Goal: Transaction & Acquisition: Purchase product/service

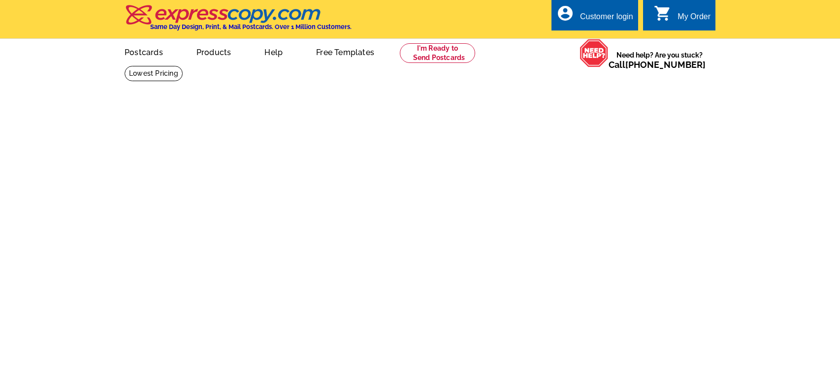
click at [250, 85] on html "Customer Login Create New Account local_phone Same Day Design, Print, & Mail Po…" at bounding box center [420, 42] width 840 height 85
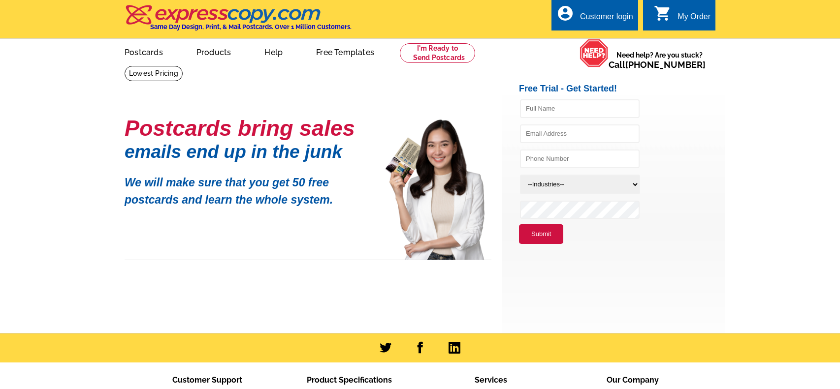
click at [250, 157] on h1 "emails end up in the junk" at bounding box center [248, 152] width 246 height 10
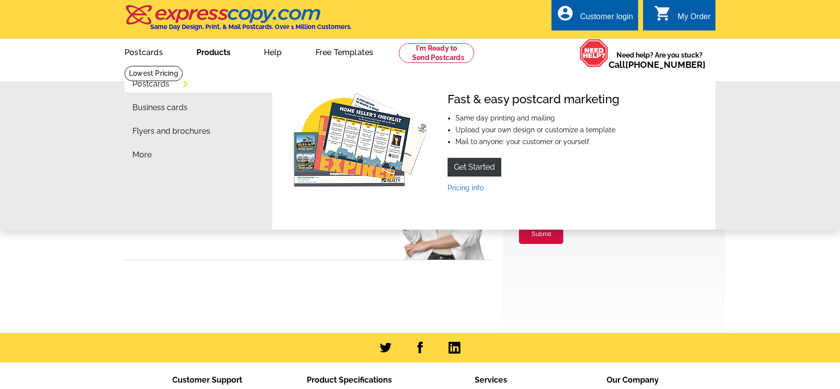
click at [176, 85] on li "Postcards" at bounding box center [202, 87] width 140 height 24
click at [149, 85] on link "Postcards" at bounding box center [150, 84] width 37 height 8
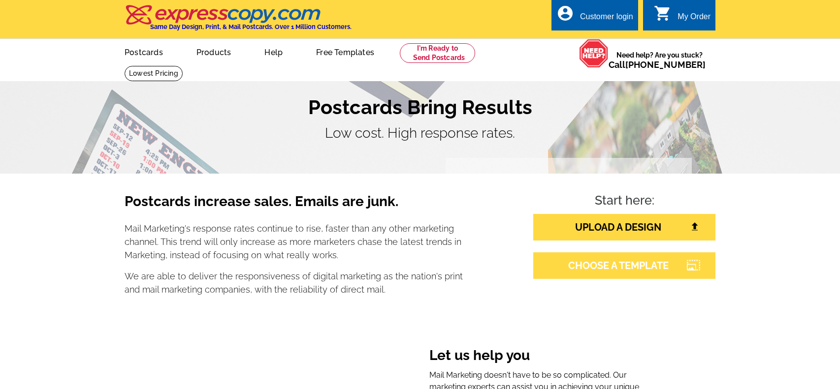
click at [573, 265] on link "CHOOSE A TEMPLATE" at bounding box center [624, 266] width 182 height 27
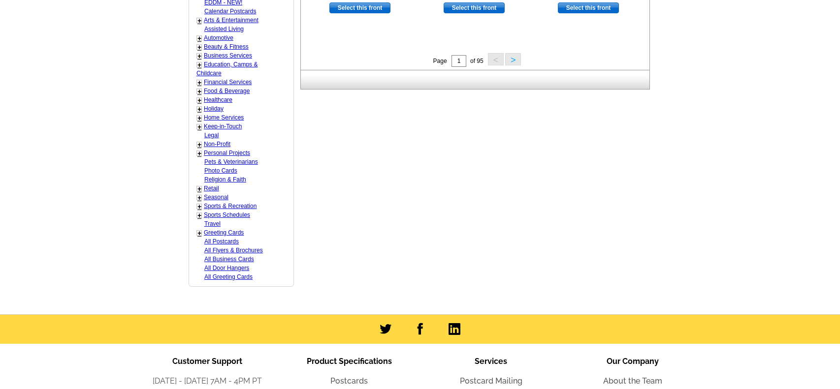
scroll to position [485, 0]
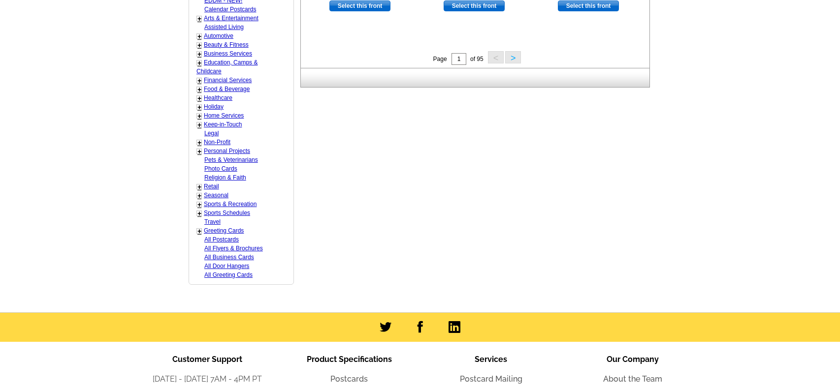
click at [512, 58] on button ">" at bounding box center [513, 57] width 16 height 12
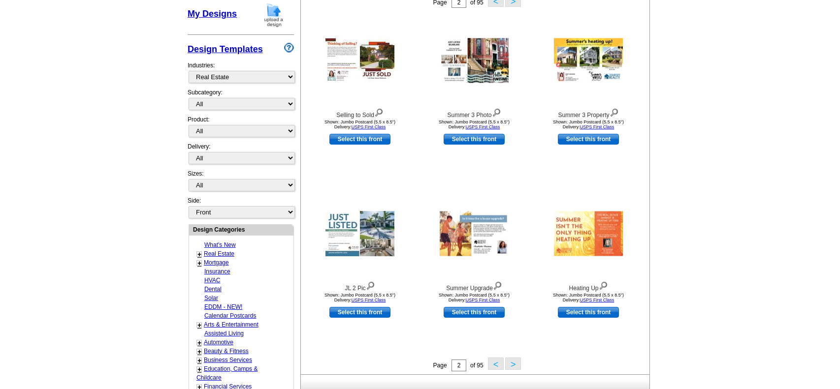
scroll to position [179, 0]
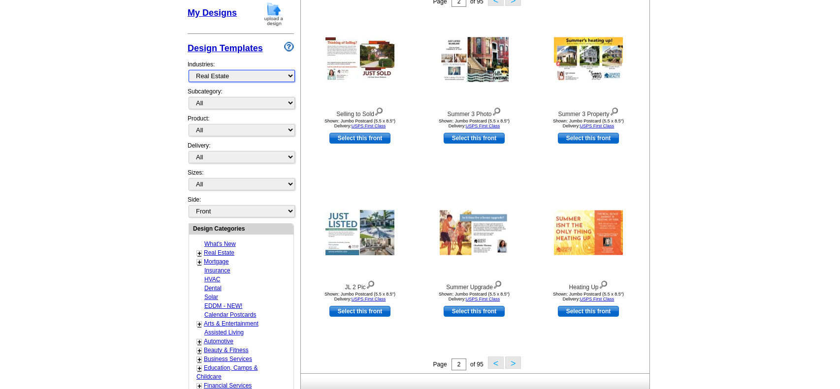
click at [237, 75] on select "What's New Real Estate Mortgage Insurance HVAC Dental Solar EDDM - NEW! Calenda…" at bounding box center [242, 76] width 106 height 12
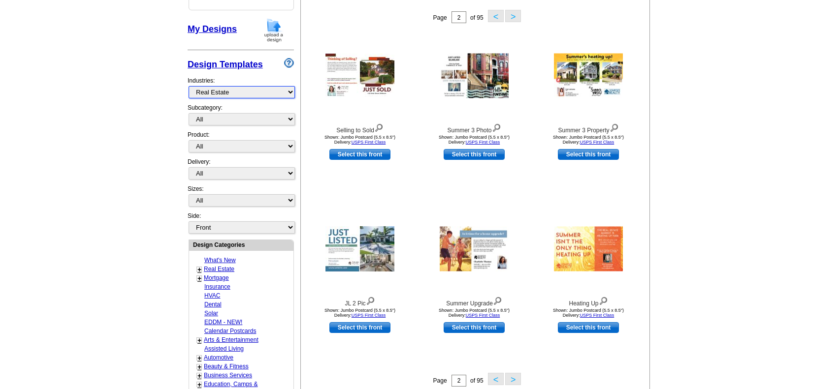
scroll to position [161, 0]
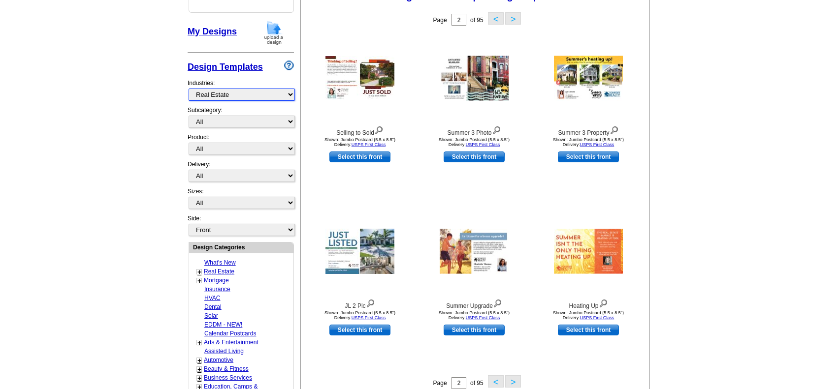
click at [291, 92] on select "What's New Real Estate Mortgage Insurance HVAC Dental Solar EDDM - NEW! Calenda…" at bounding box center [242, 95] width 106 height 12
click at [189, 89] on select "What's New Real Estate Mortgage Insurance HVAC Dental Solar EDDM - NEW! Calenda…" at bounding box center [242, 95] width 106 height 12
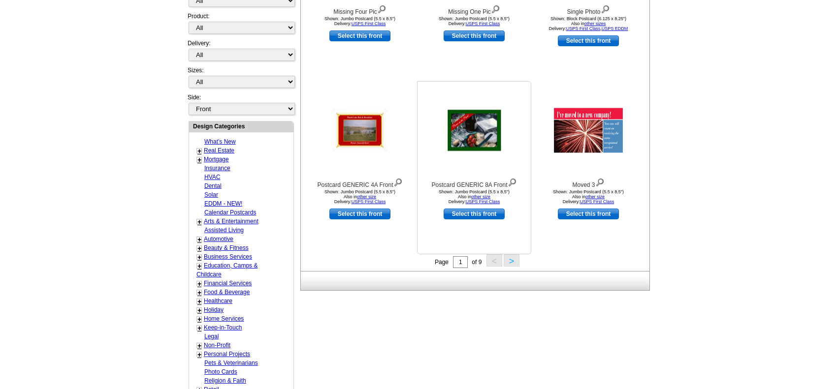
scroll to position [287, 0]
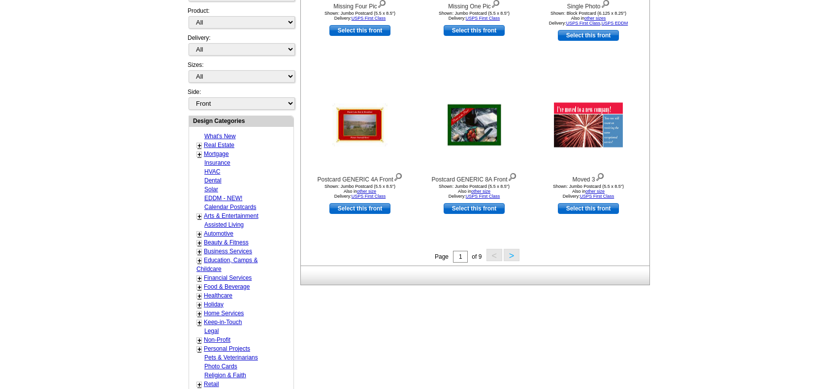
click at [513, 258] on button ">" at bounding box center [512, 255] width 16 height 12
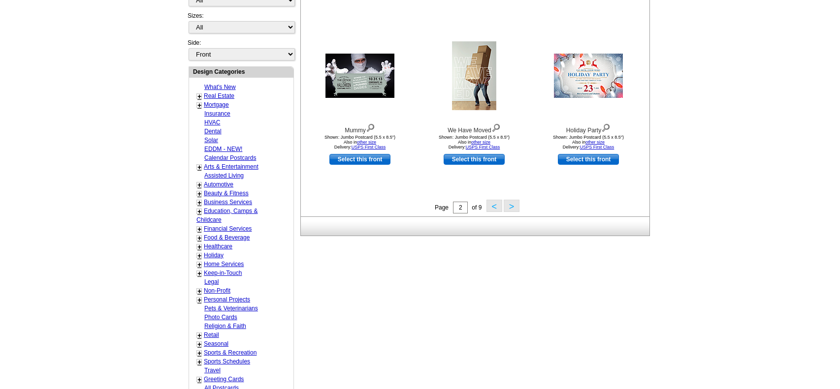
scroll to position [337, 0]
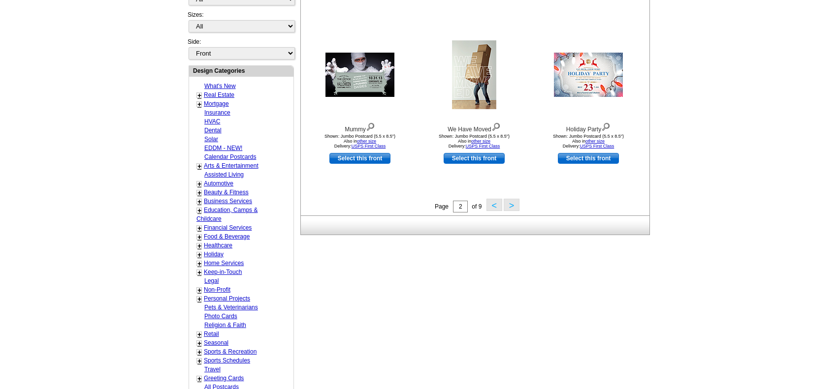
click at [514, 205] on button ">" at bounding box center [512, 205] width 16 height 12
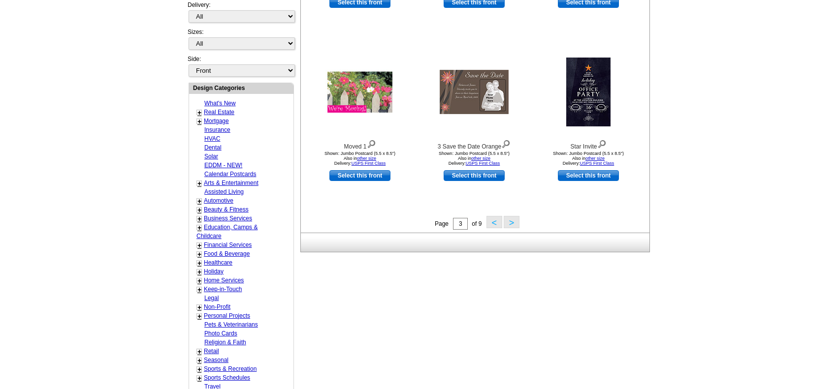
scroll to position [321, 0]
click at [515, 223] on button ">" at bounding box center [512, 222] width 16 height 12
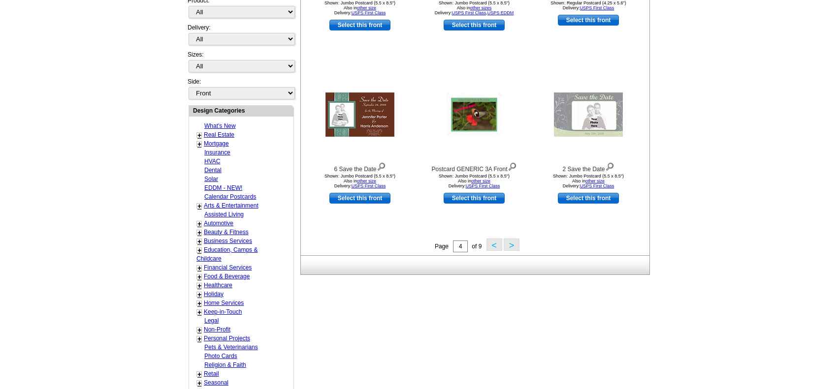
scroll to position [299, 0]
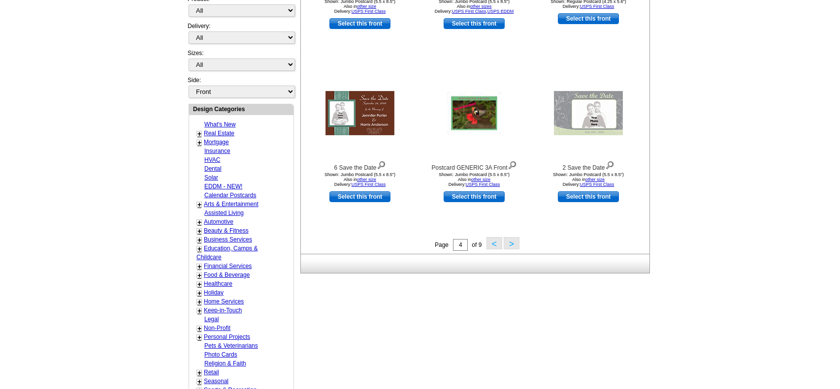
click at [516, 243] on button ">" at bounding box center [512, 243] width 16 height 12
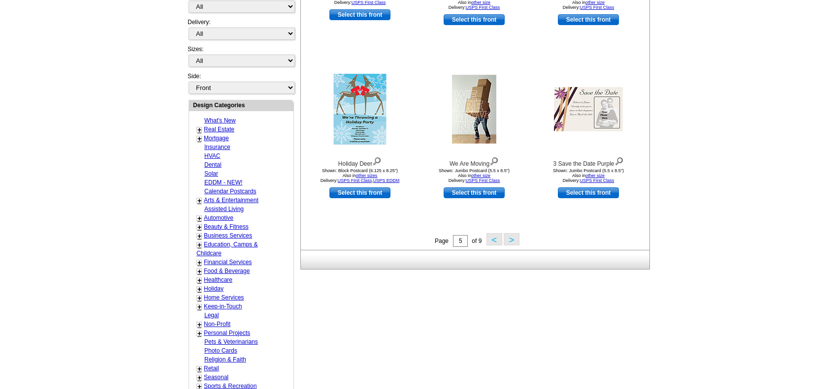
scroll to position [305, 0]
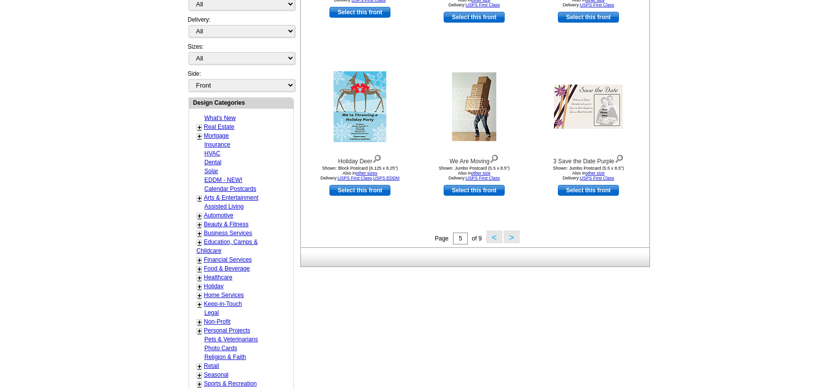
click at [511, 238] on button ">" at bounding box center [512, 237] width 16 height 12
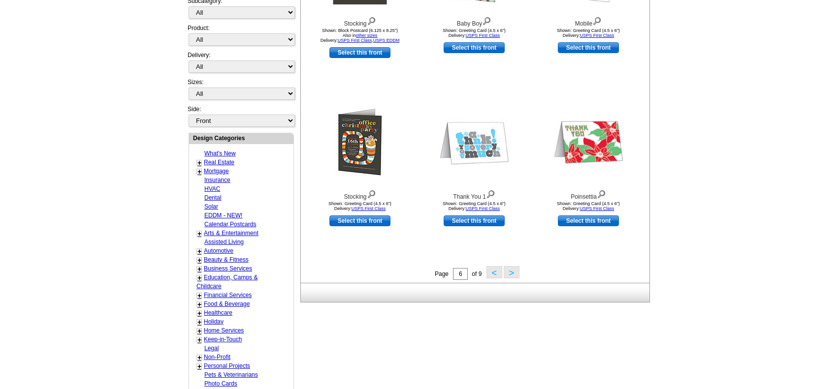
scroll to position [271, 0]
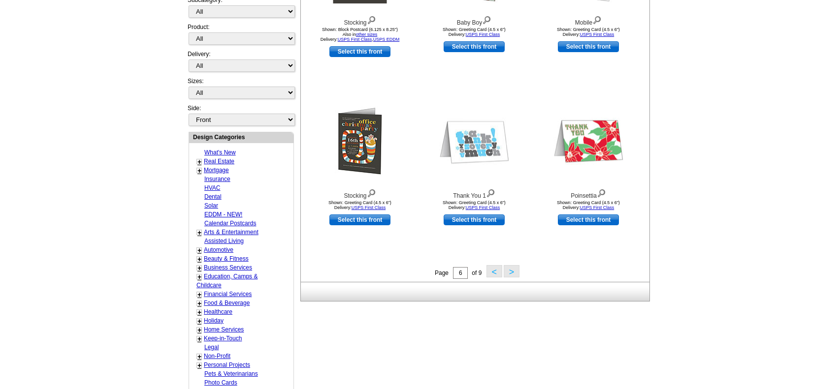
click at [513, 272] on button ">" at bounding box center [512, 271] width 16 height 12
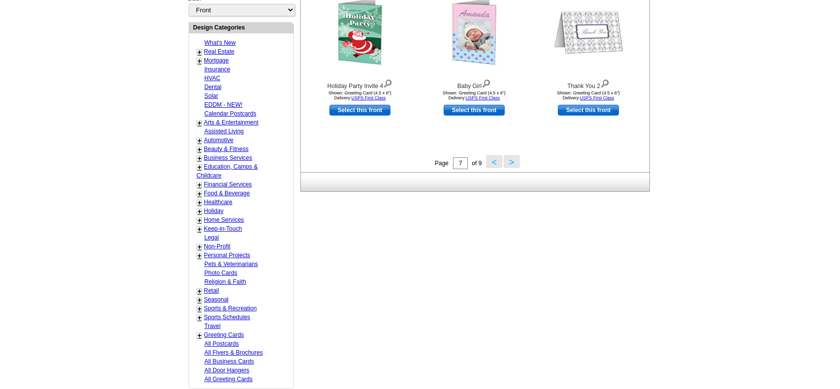
scroll to position [385, 0]
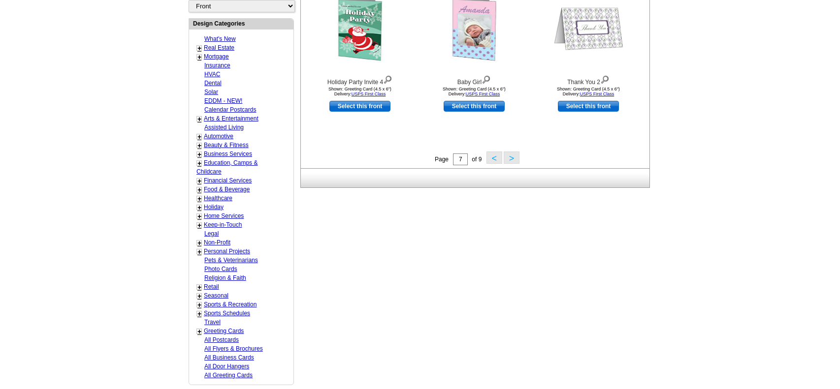
click at [516, 159] on button ">" at bounding box center [512, 158] width 16 height 12
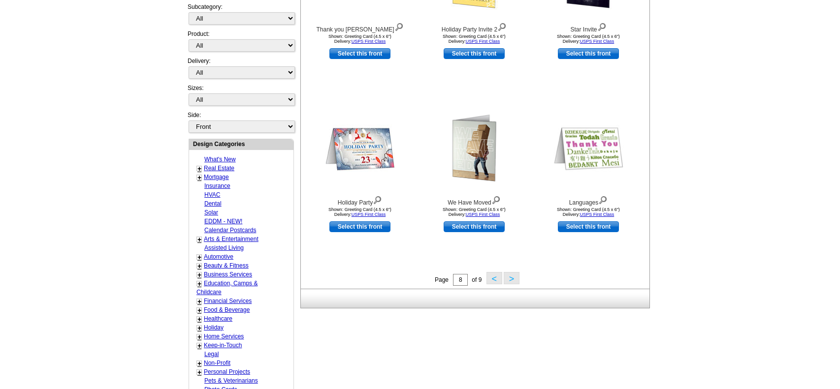
scroll to position [268, 0]
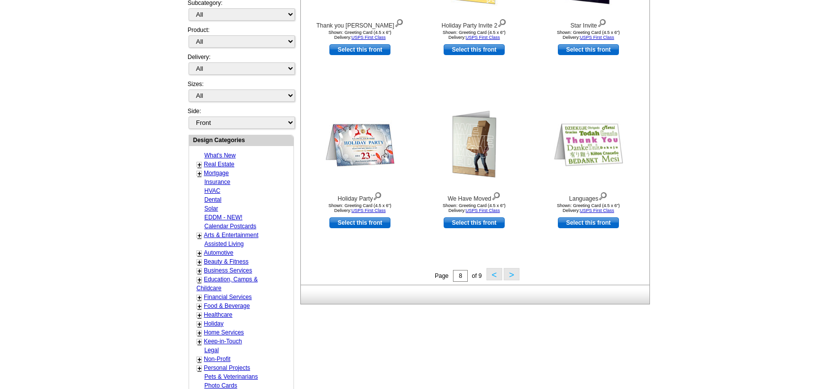
click at [516, 271] on button ">" at bounding box center [512, 274] width 16 height 12
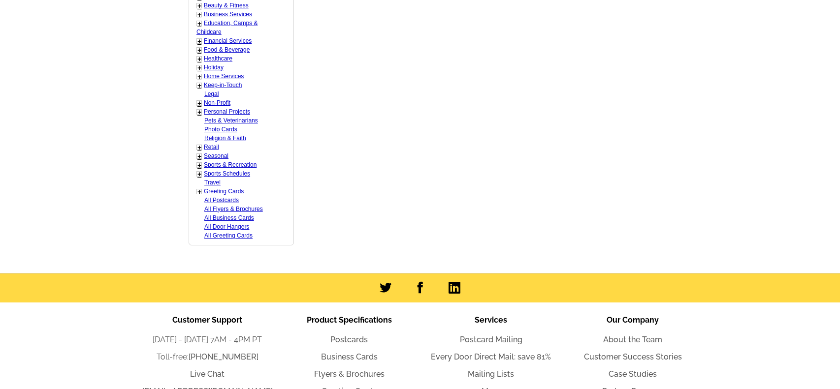
scroll to position [521, 0]
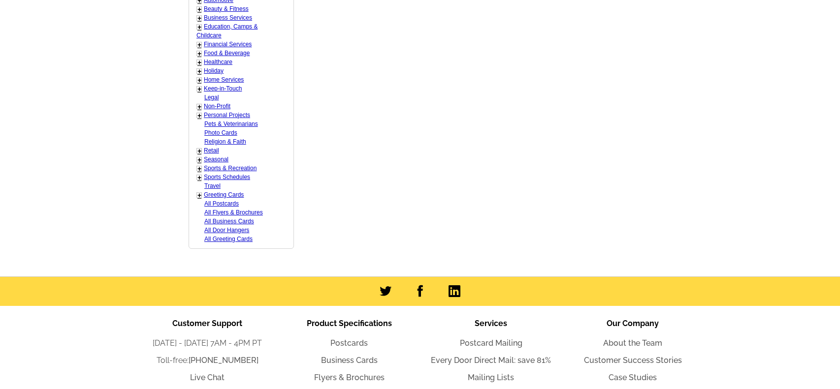
click at [222, 201] on link "All Postcards" at bounding box center [221, 203] width 34 height 7
select select "971"
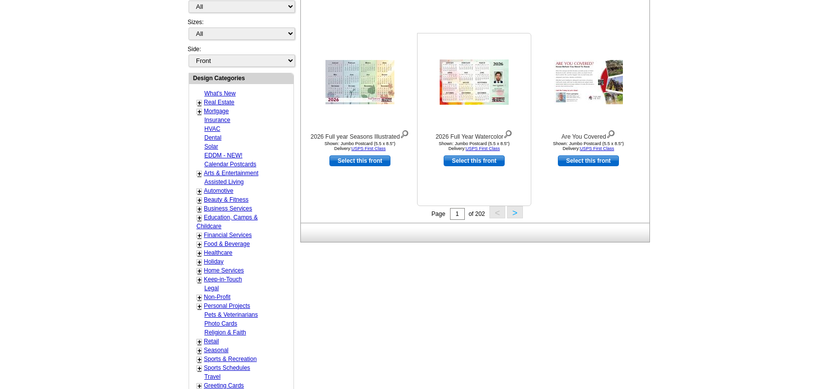
scroll to position [329, 0]
click at [517, 212] on button ">" at bounding box center [515, 213] width 16 height 12
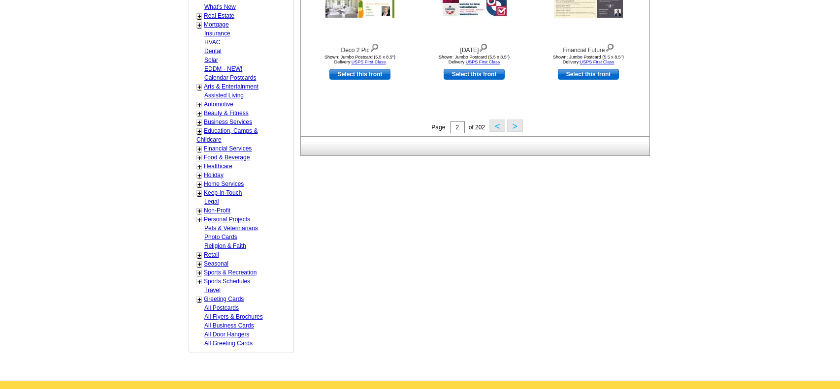
scroll to position [414, 0]
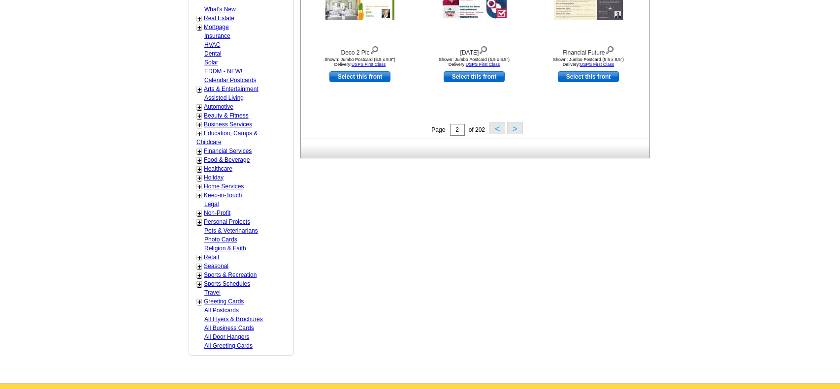
click at [516, 129] on button ">" at bounding box center [515, 128] width 16 height 12
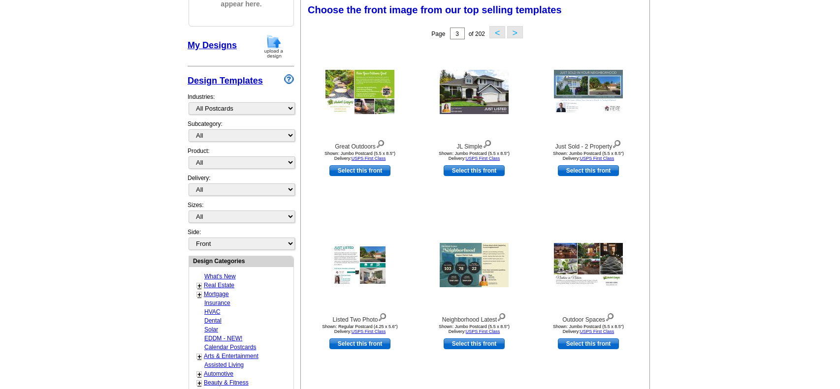
scroll to position [144, 0]
